Goal: Task Accomplishment & Management: Complete application form

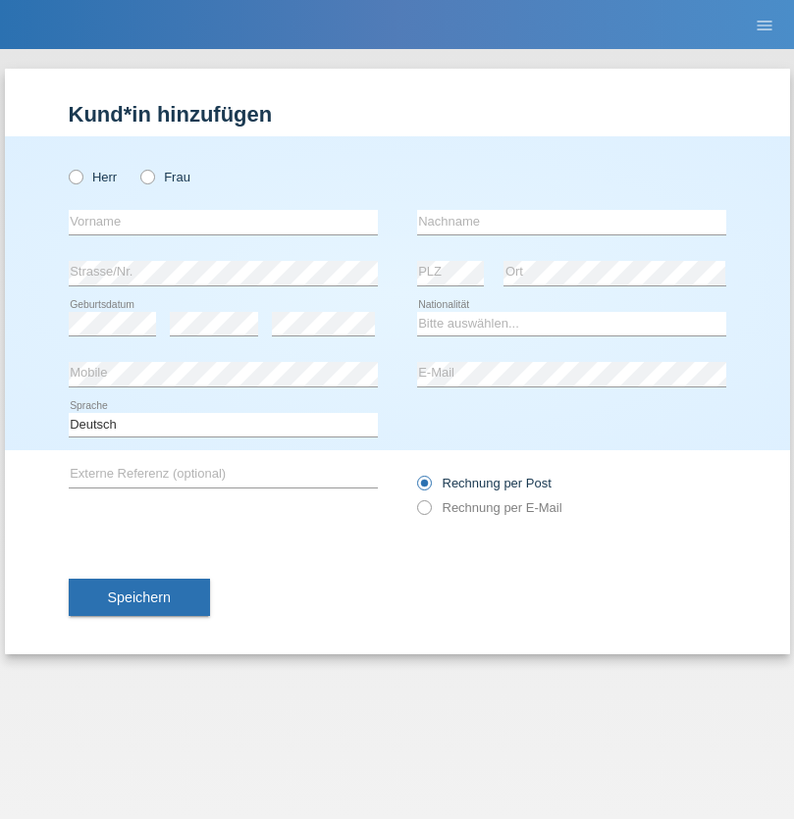
radio input "true"
click at [223, 222] on input "text" at bounding box center [223, 222] width 309 height 25
type input "Alex"
click at [571, 222] on input "text" at bounding box center [571, 222] width 309 height 25
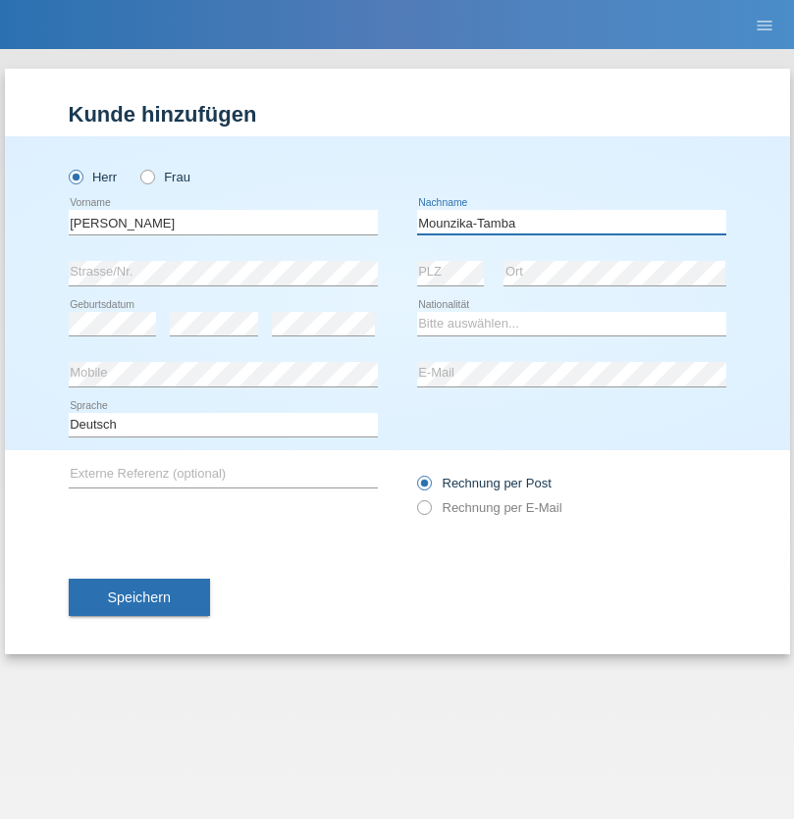
type input "Mounzika-Tamba"
select select "CH"
